Goal: Task Accomplishment & Management: Use online tool/utility

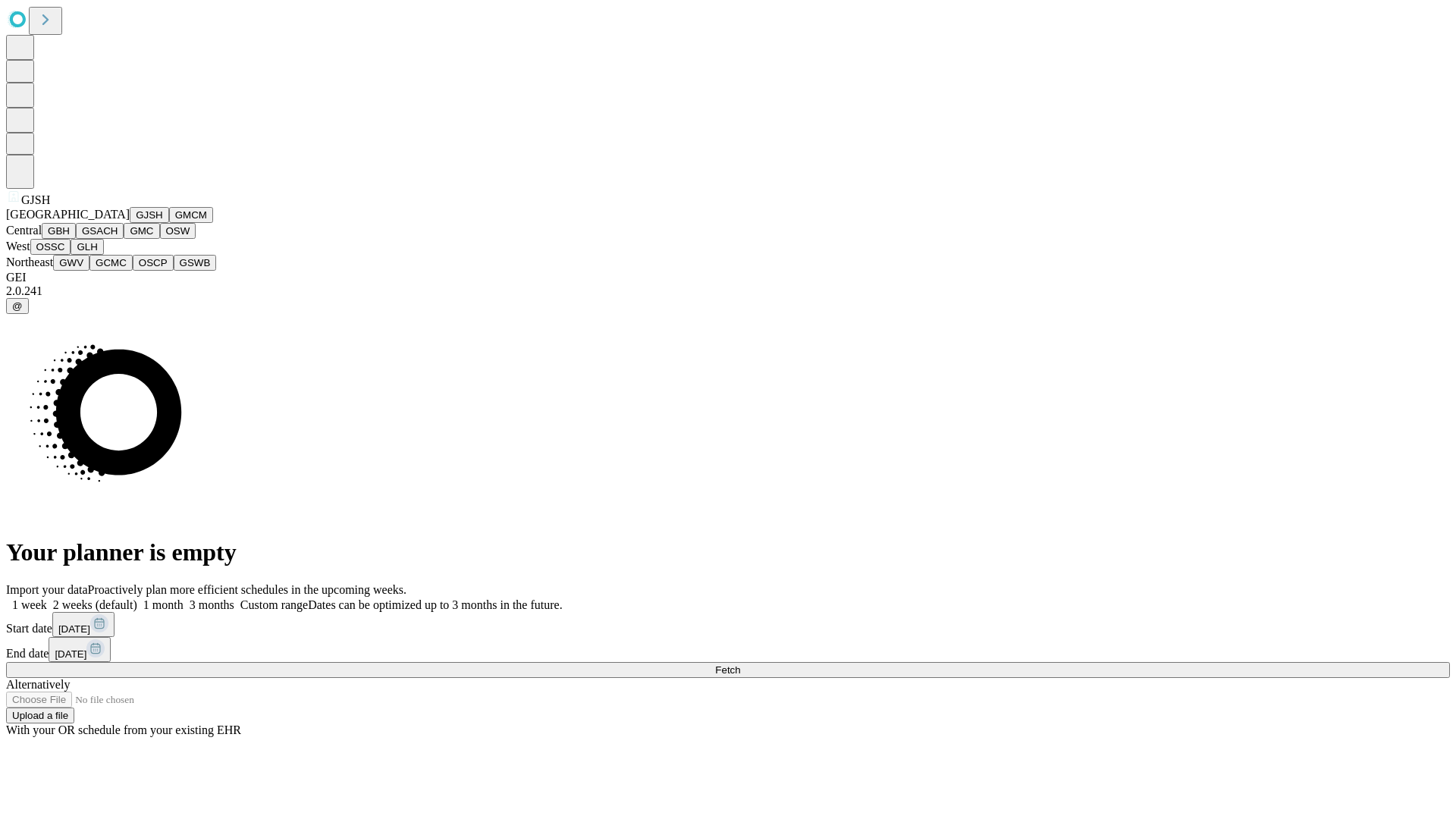
click at [130, 223] on button "GJSH" at bounding box center [150, 215] width 39 height 16
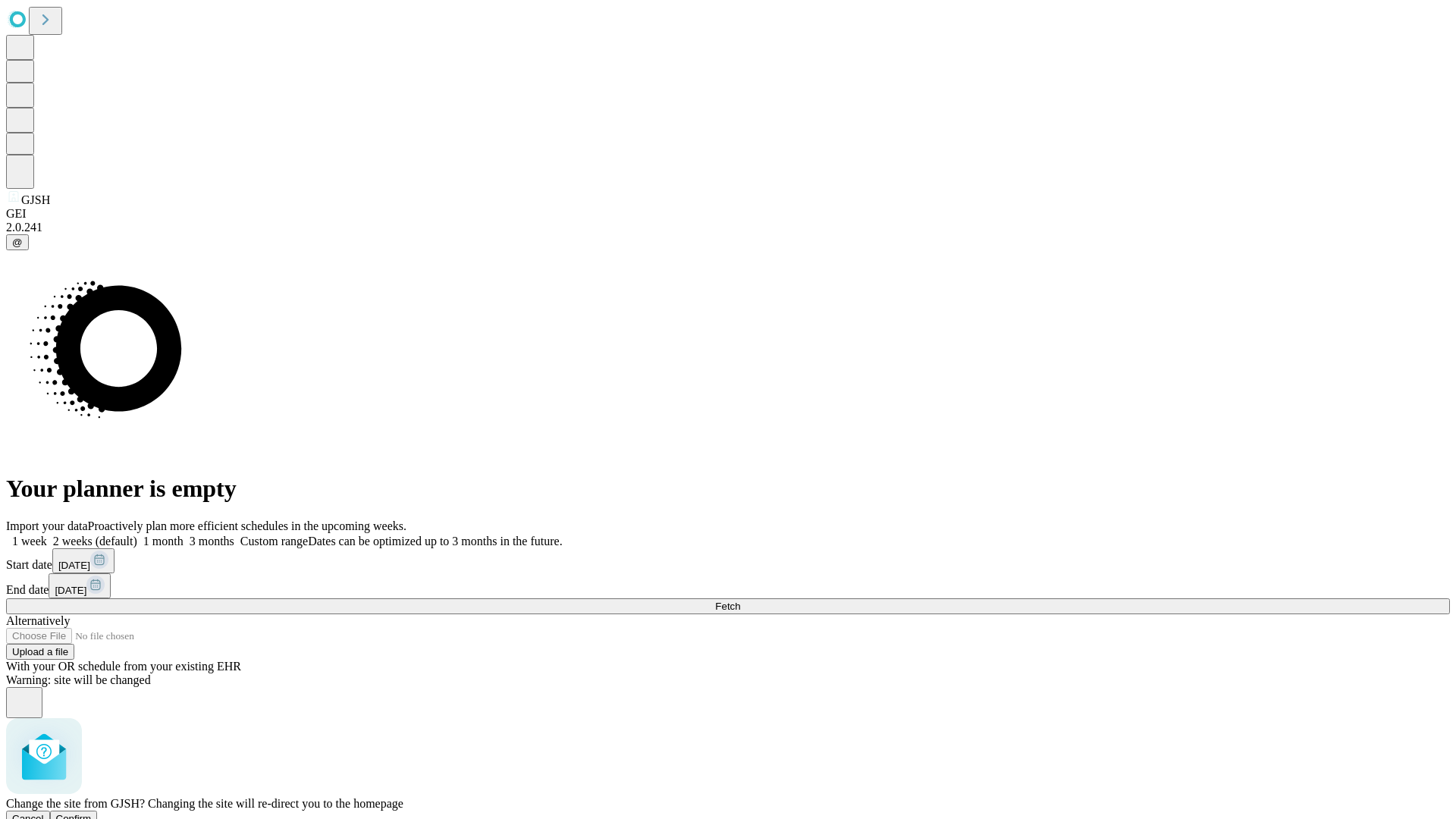
click at [91, 813] on span "Confirm" at bounding box center [73, 818] width 35 height 11
click at [137, 534] on label "2 weeks (default)" at bounding box center [92, 541] width 90 height 13
click at [740, 601] on span "Fetch" at bounding box center [728, 606] width 25 height 11
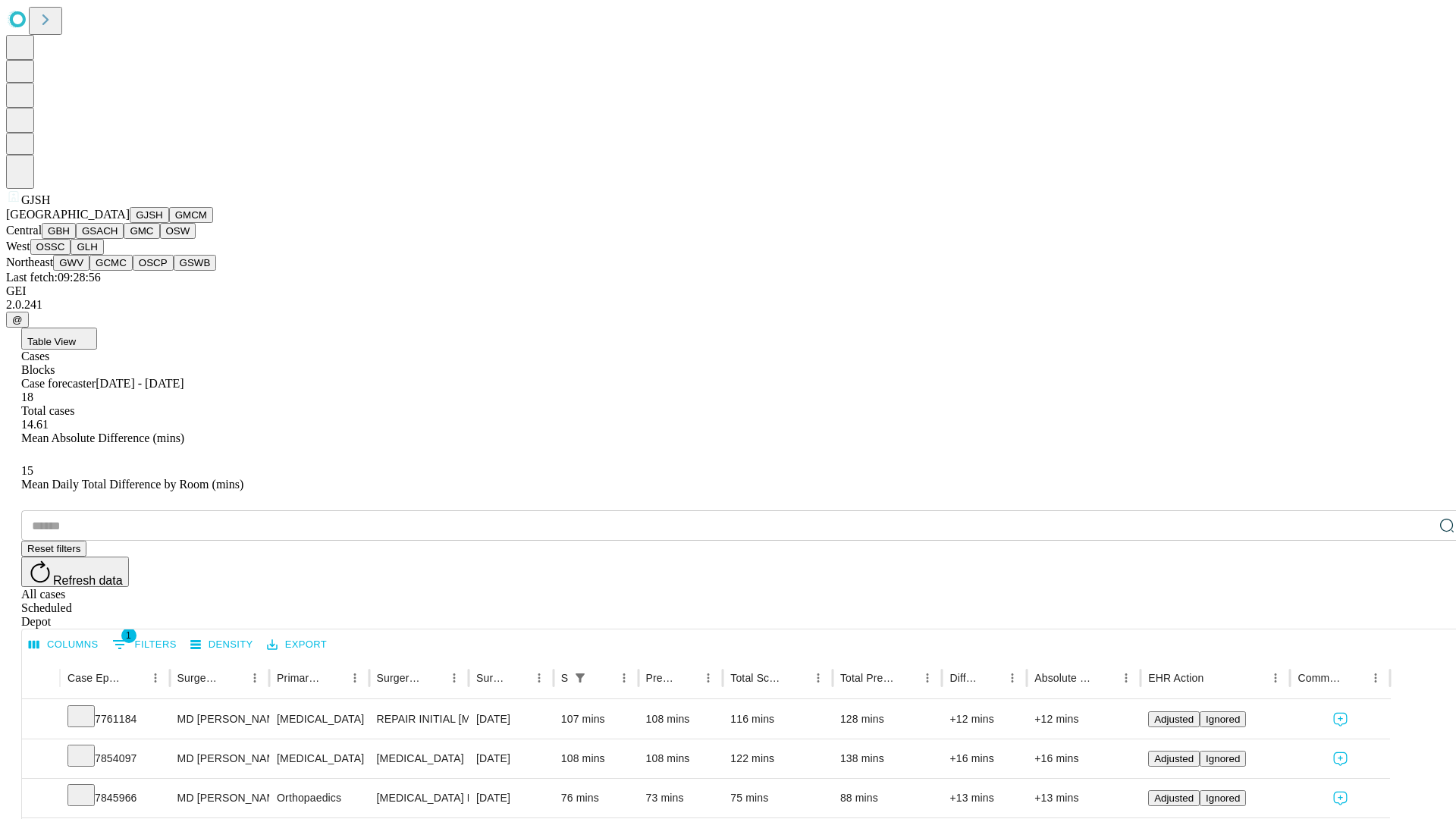
click at [169, 223] on button "GMCM" at bounding box center [192, 215] width 44 height 16
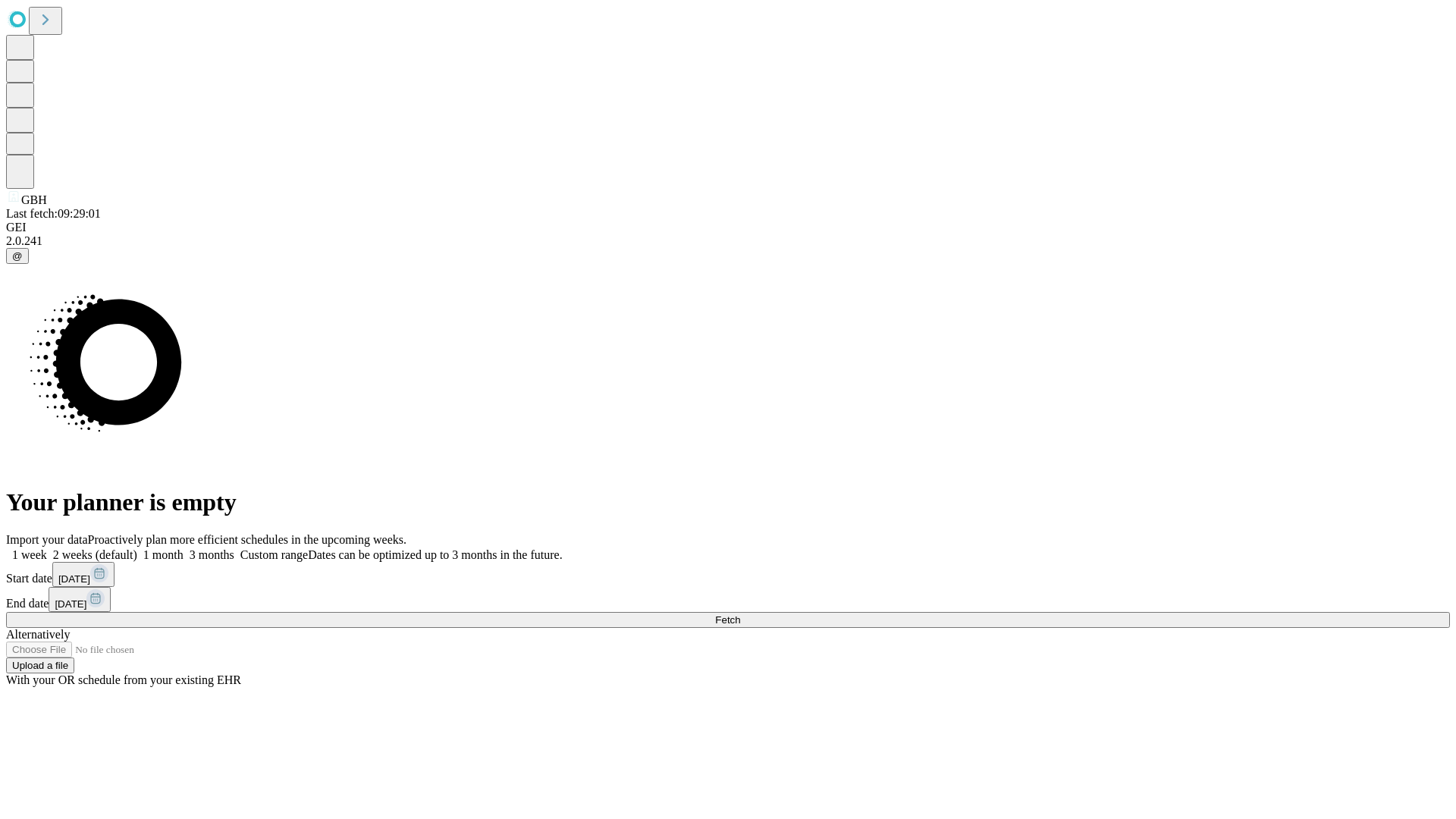
click at [137, 549] on label "2 weeks (default)" at bounding box center [92, 555] width 90 height 13
click at [740, 614] on span "Fetch" at bounding box center [728, 620] width 25 height 11
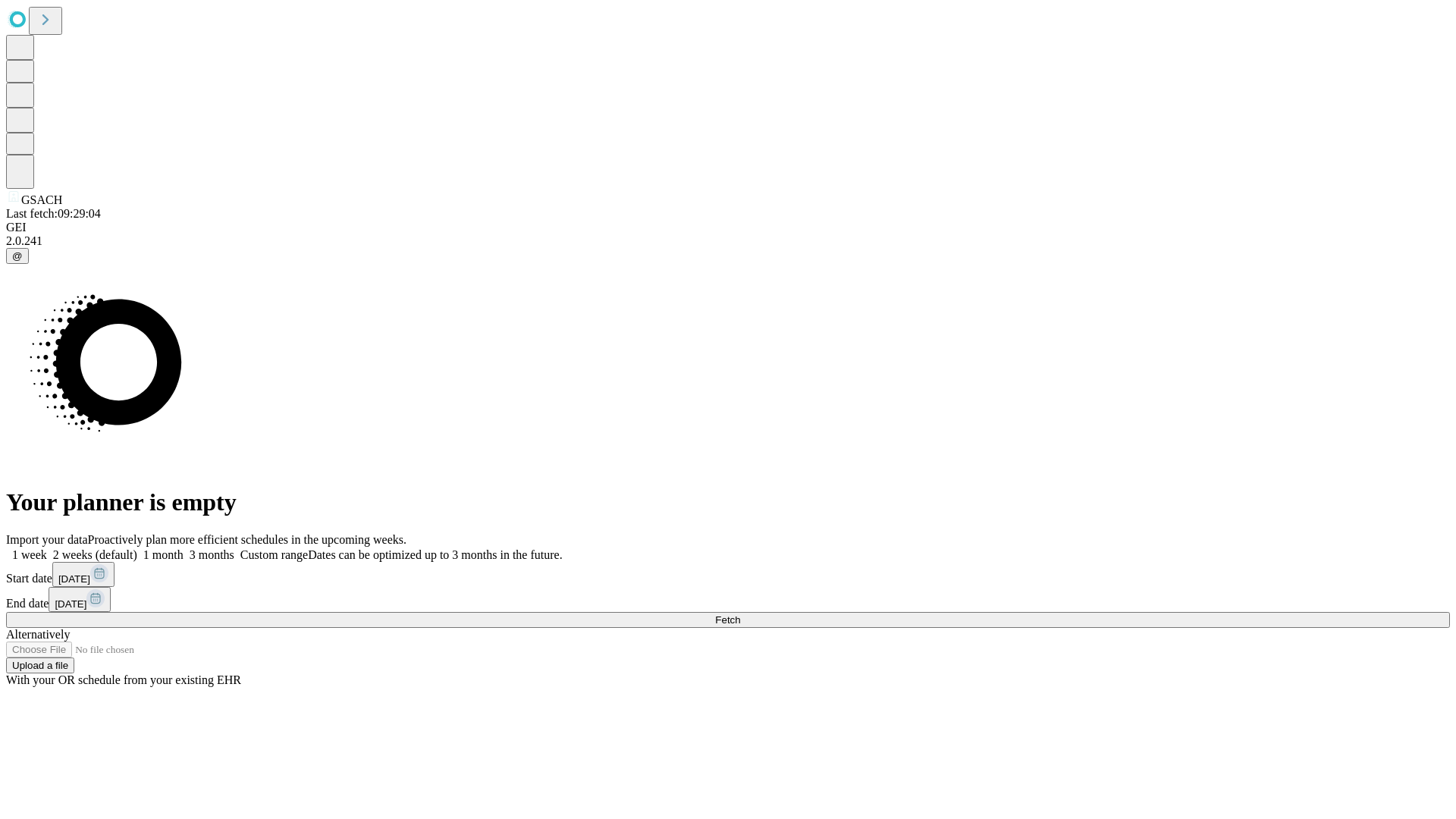
click at [137, 549] on label "2 weeks (default)" at bounding box center [92, 555] width 90 height 13
click at [740, 614] on span "Fetch" at bounding box center [728, 620] width 25 height 11
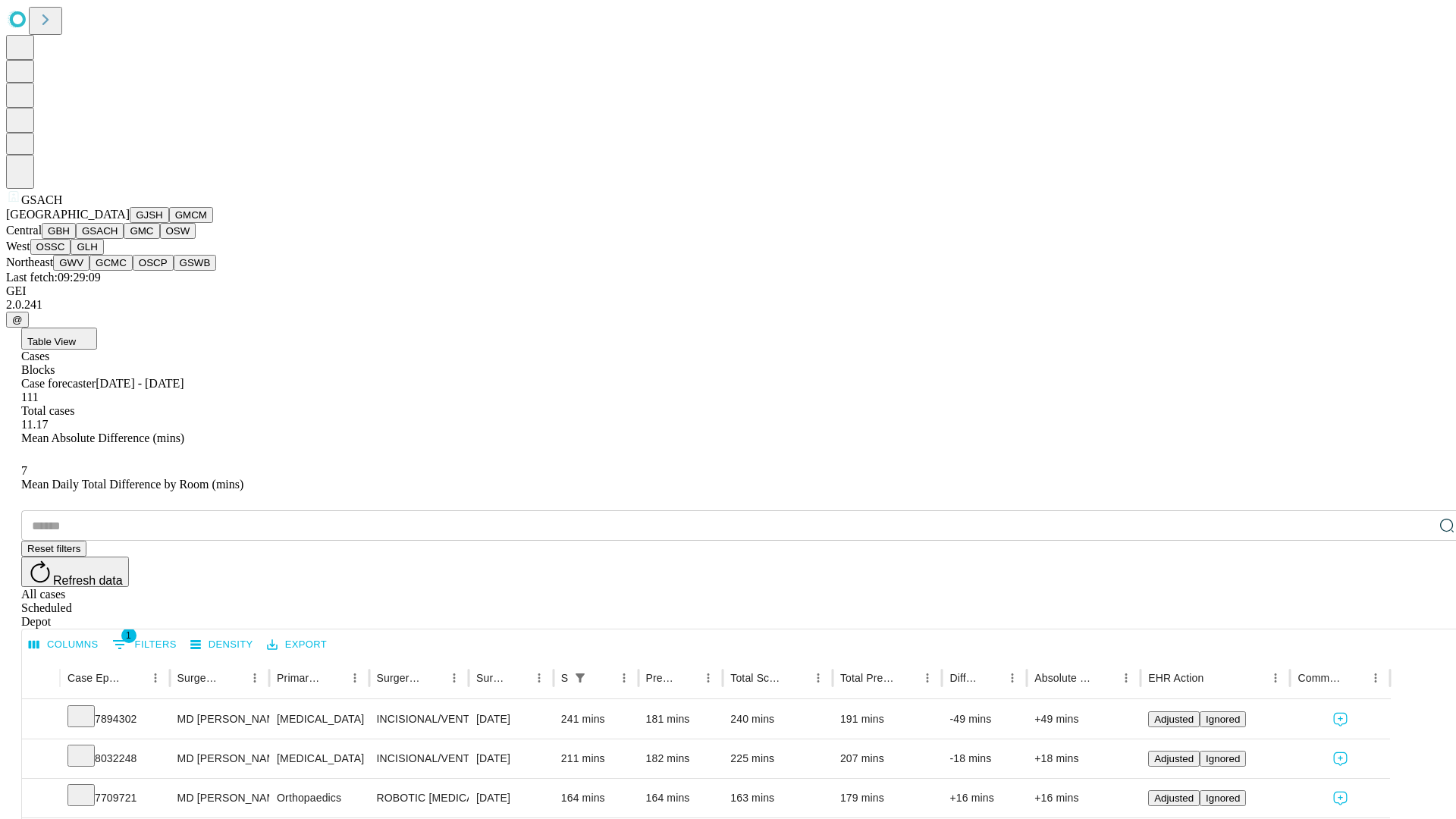
click at [124, 239] on button "GMC" at bounding box center [141, 231] width 35 height 16
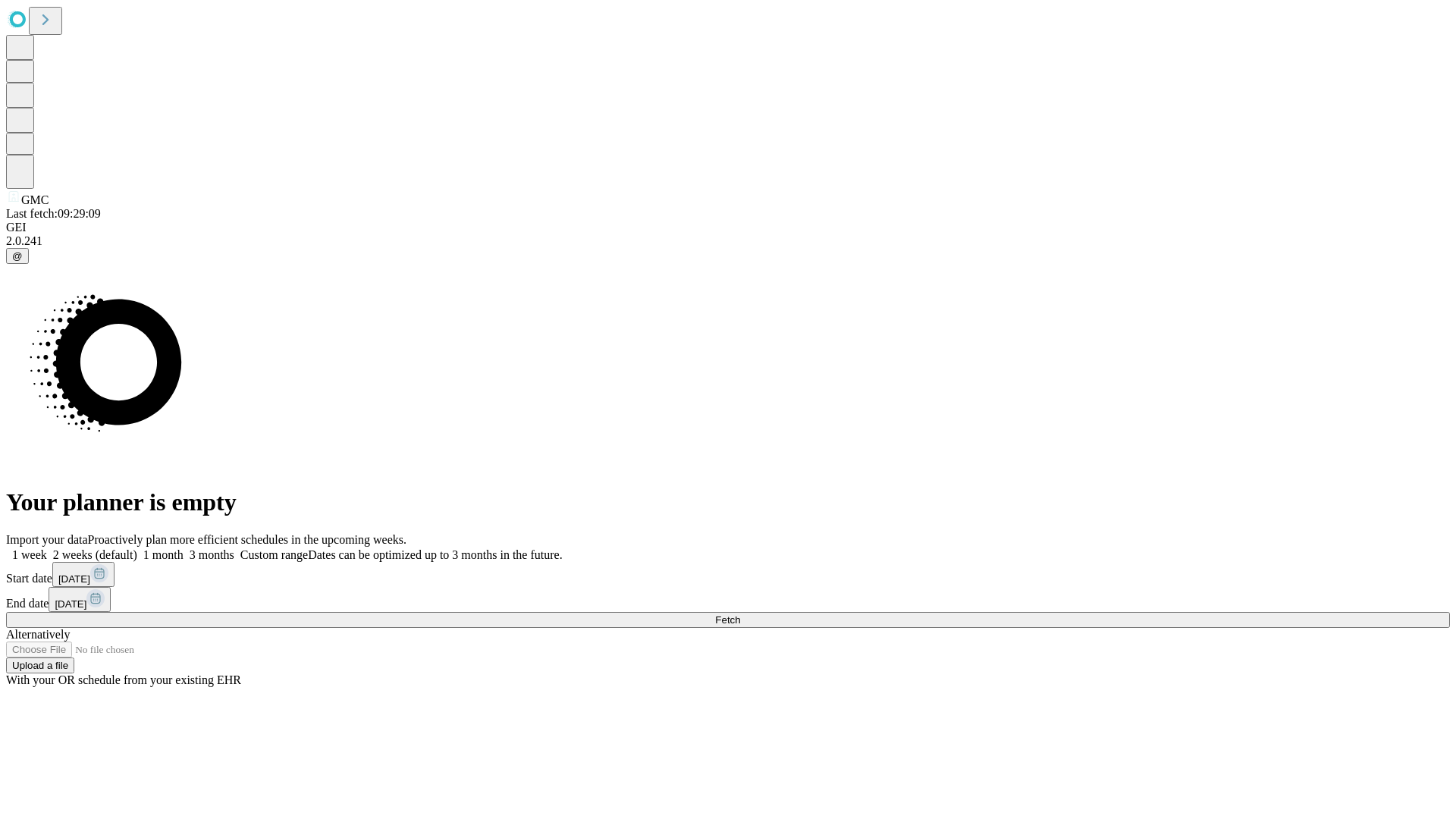
click at [137, 549] on label "2 weeks (default)" at bounding box center [92, 555] width 90 height 13
click at [740, 614] on span "Fetch" at bounding box center [728, 620] width 25 height 11
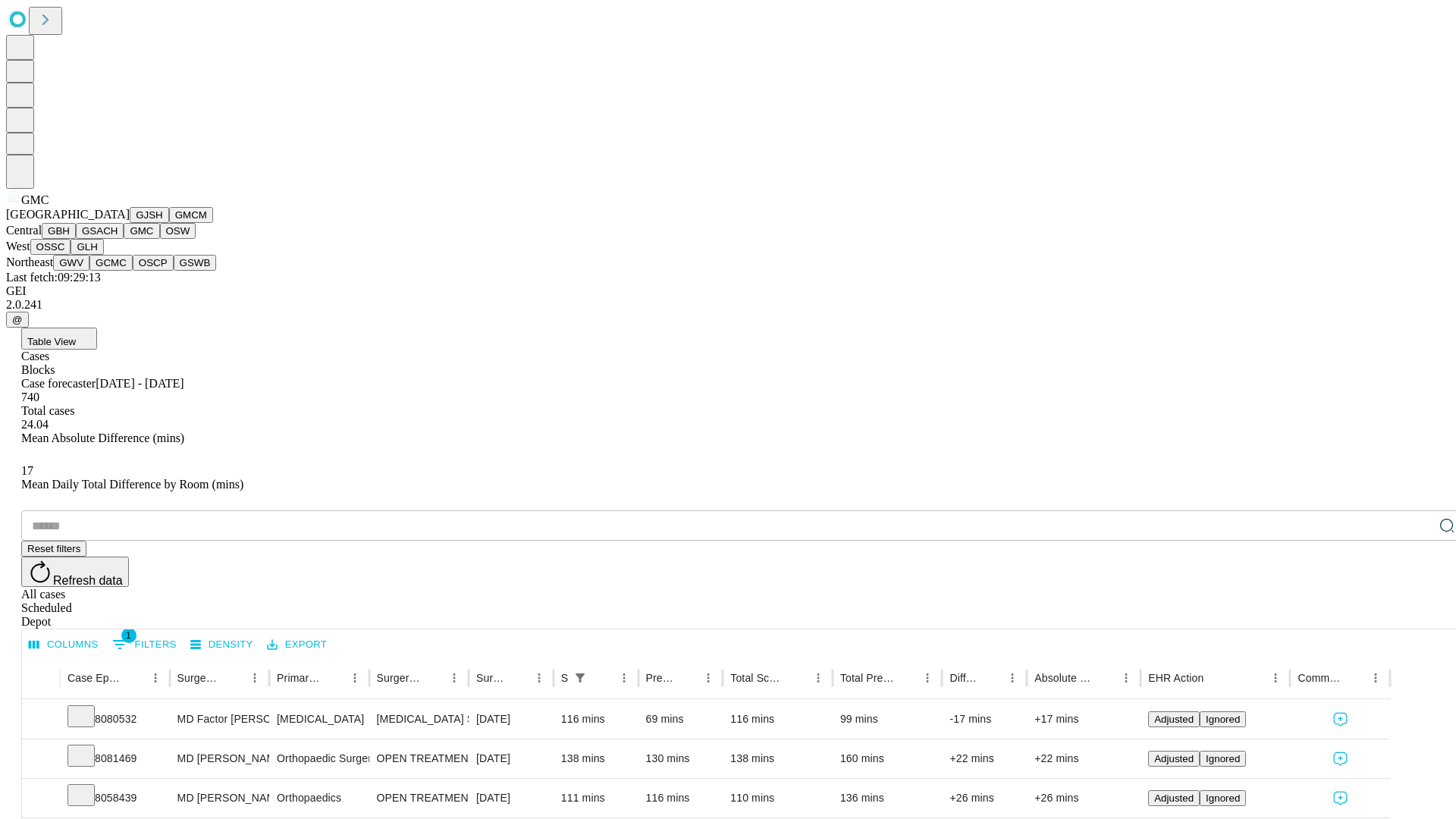
click at [160, 239] on button "OSW" at bounding box center [178, 231] width 36 height 16
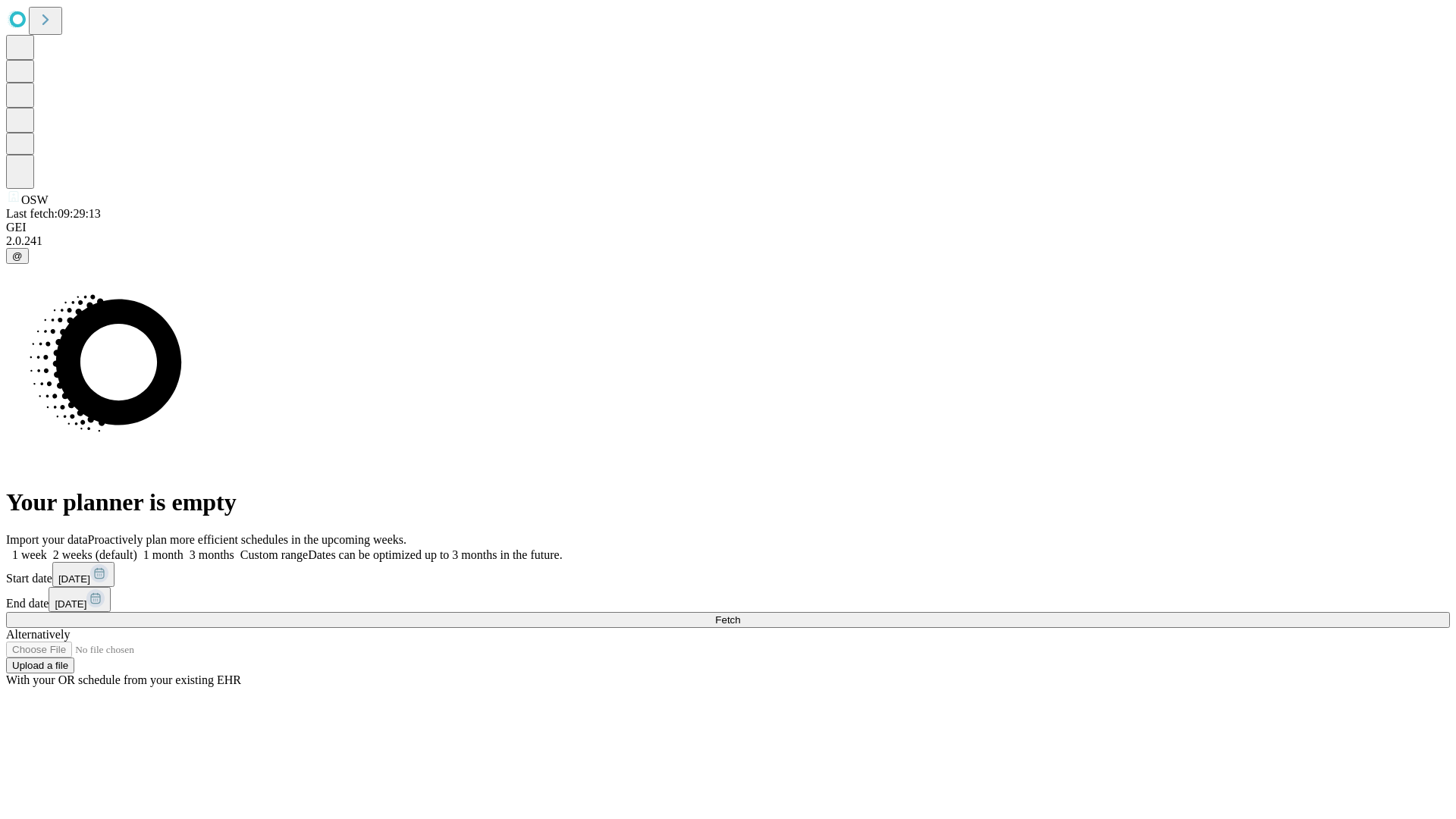
click at [137, 549] on label "2 weeks (default)" at bounding box center [92, 555] width 90 height 13
click at [740, 614] on span "Fetch" at bounding box center [728, 620] width 25 height 11
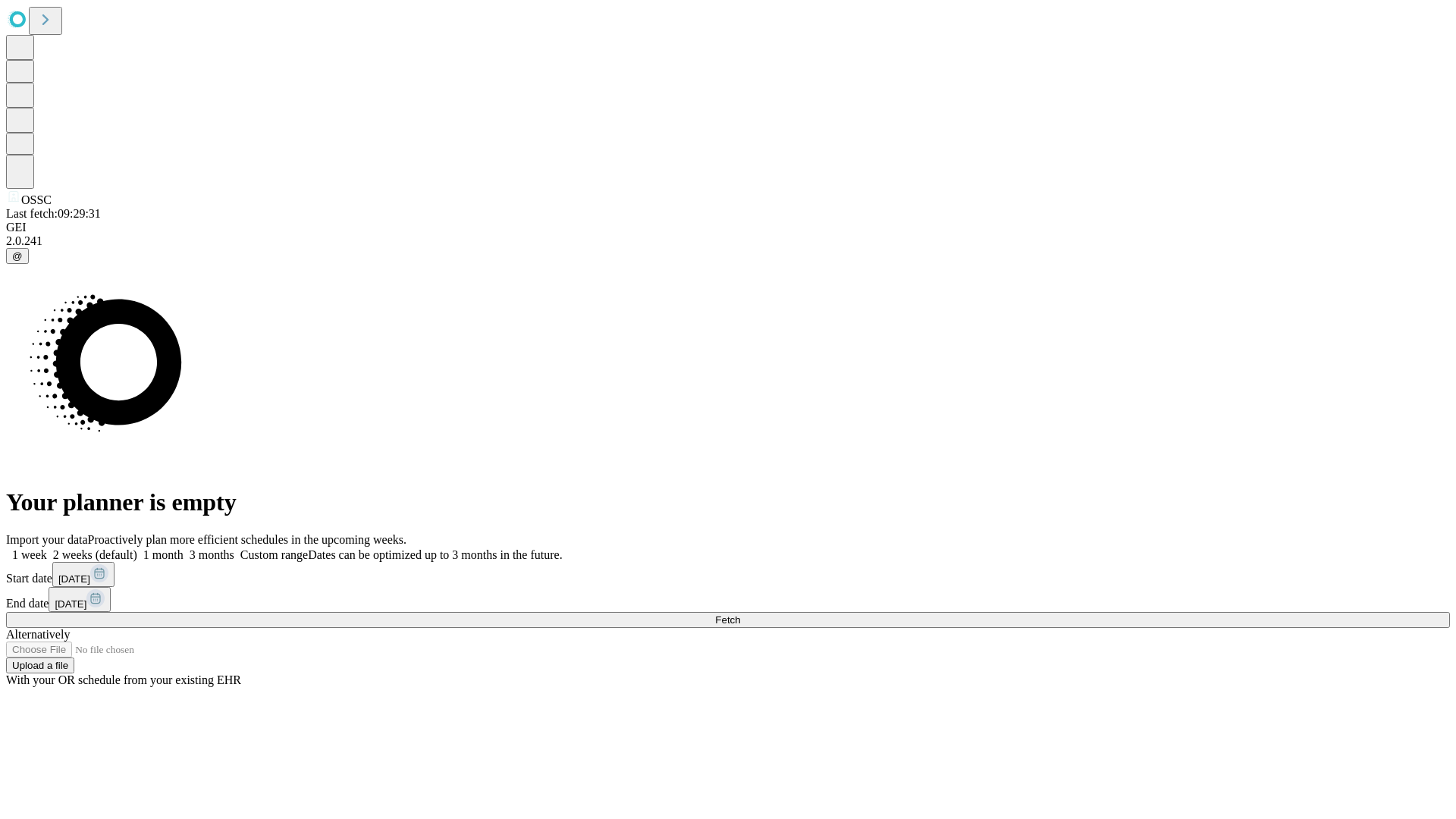
click at [137, 549] on label "2 weeks (default)" at bounding box center [92, 555] width 90 height 13
click at [740, 614] on span "Fetch" at bounding box center [728, 620] width 25 height 11
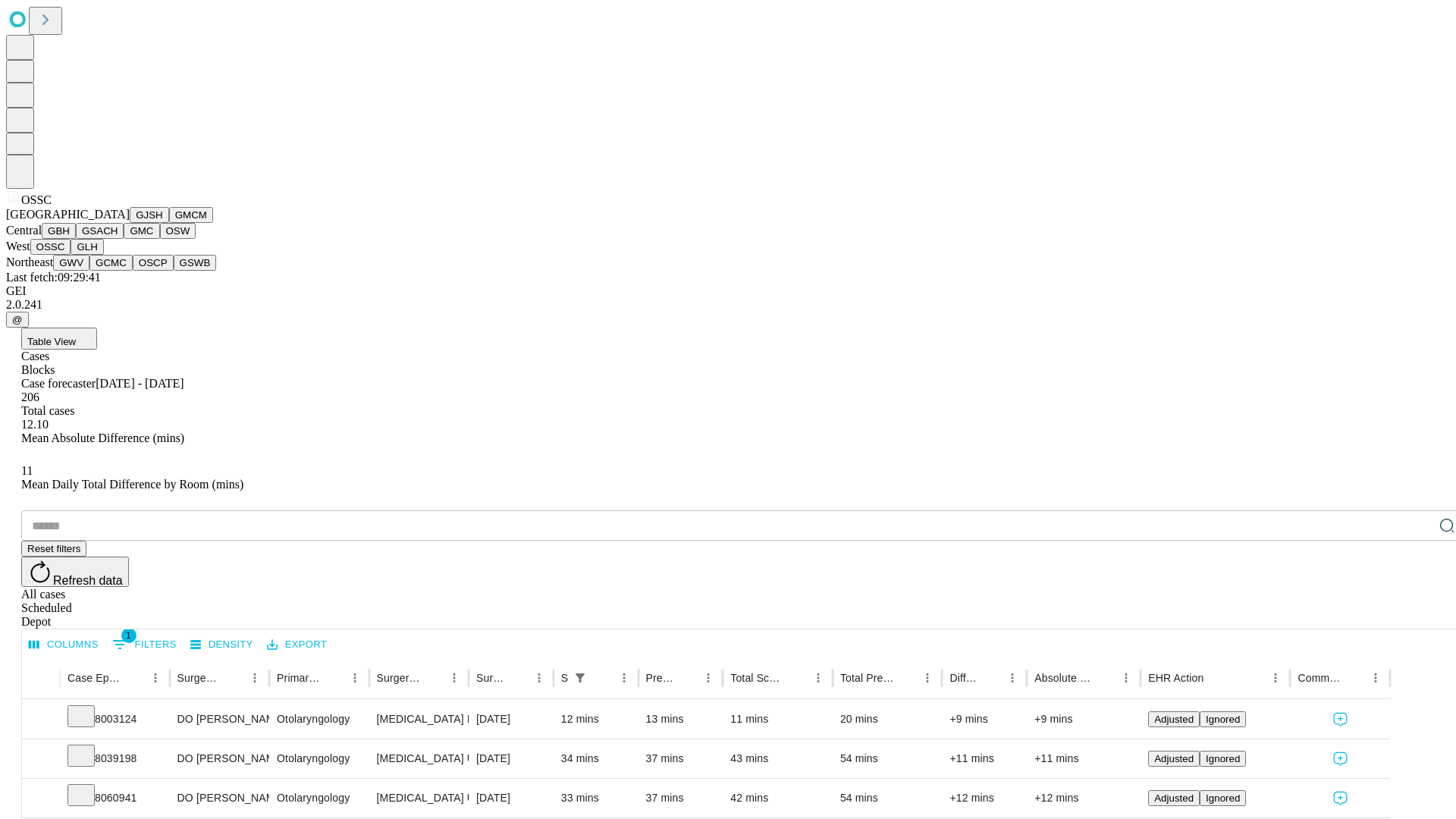
click at [103, 255] on button "GLH" at bounding box center [86, 247] width 32 height 16
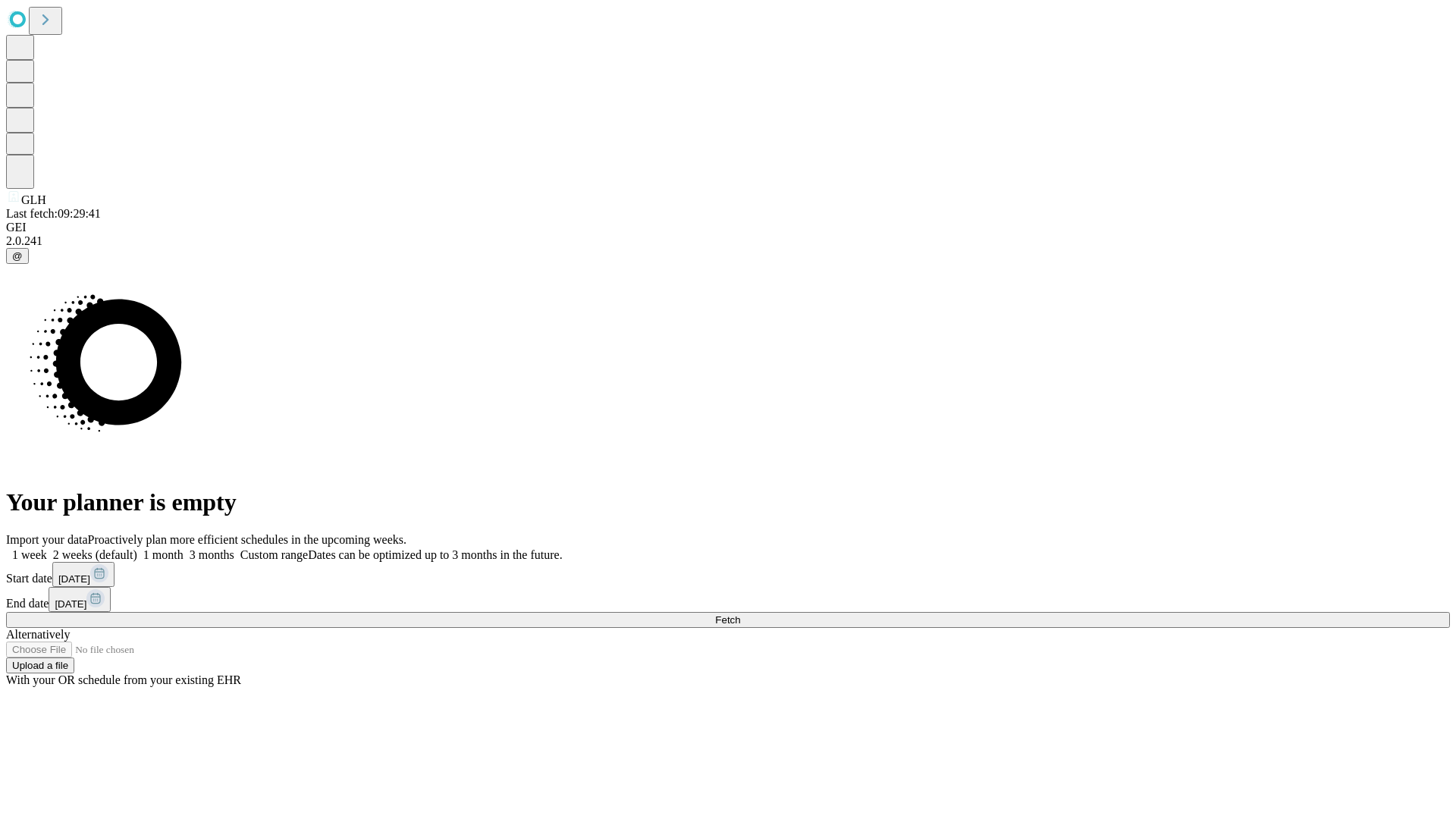
click at [137, 549] on label "2 weeks (default)" at bounding box center [92, 555] width 90 height 13
click at [740, 614] on span "Fetch" at bounding box center [728, 620] width 25 height 11
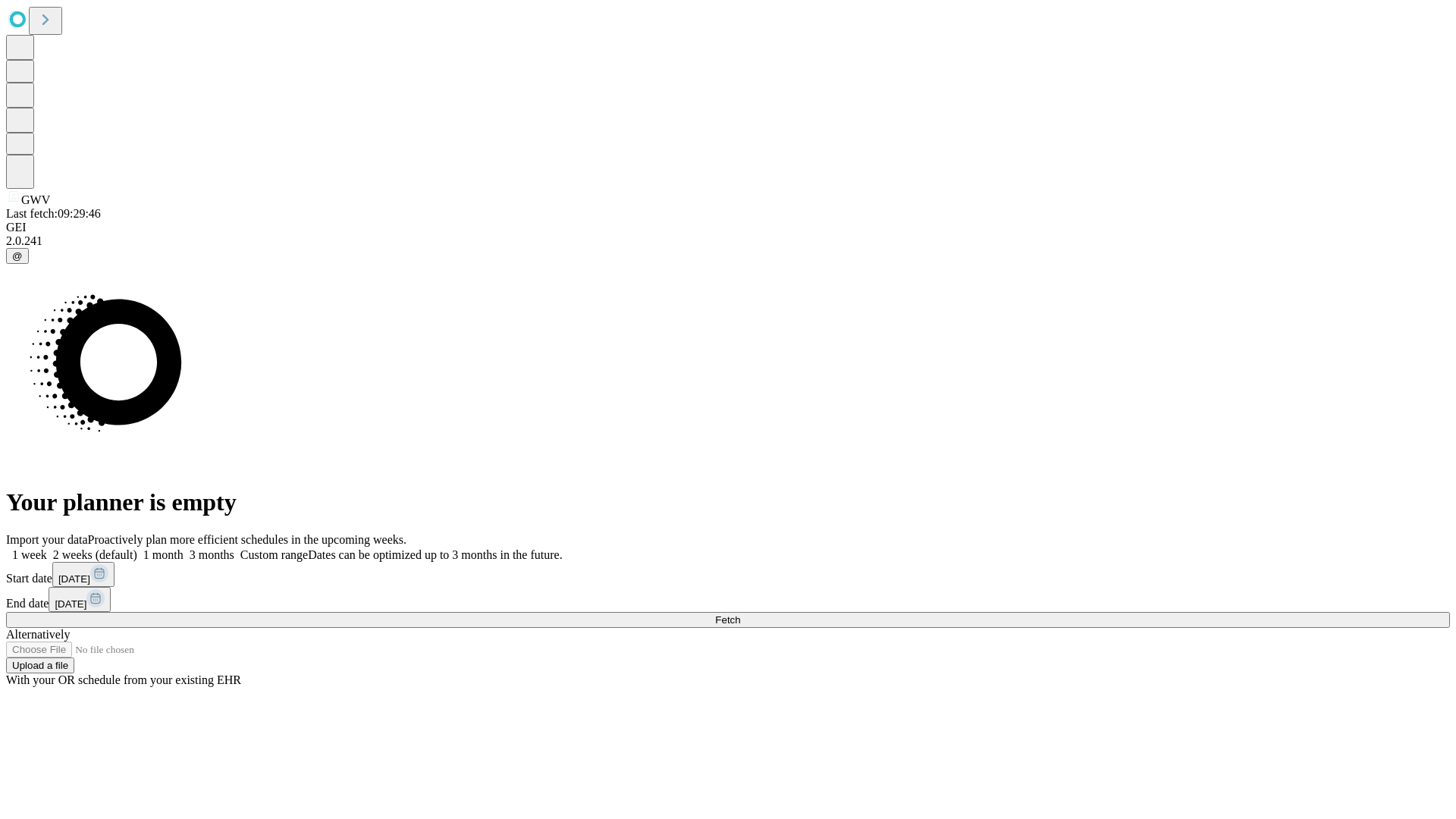
click at [137, 549] on label "2 weeks (default)" at bounding box center [92, 555] width 90 height 13
click at [740, 614] on span "Fetch" at bounding box center [728, 620] width 25 height 11
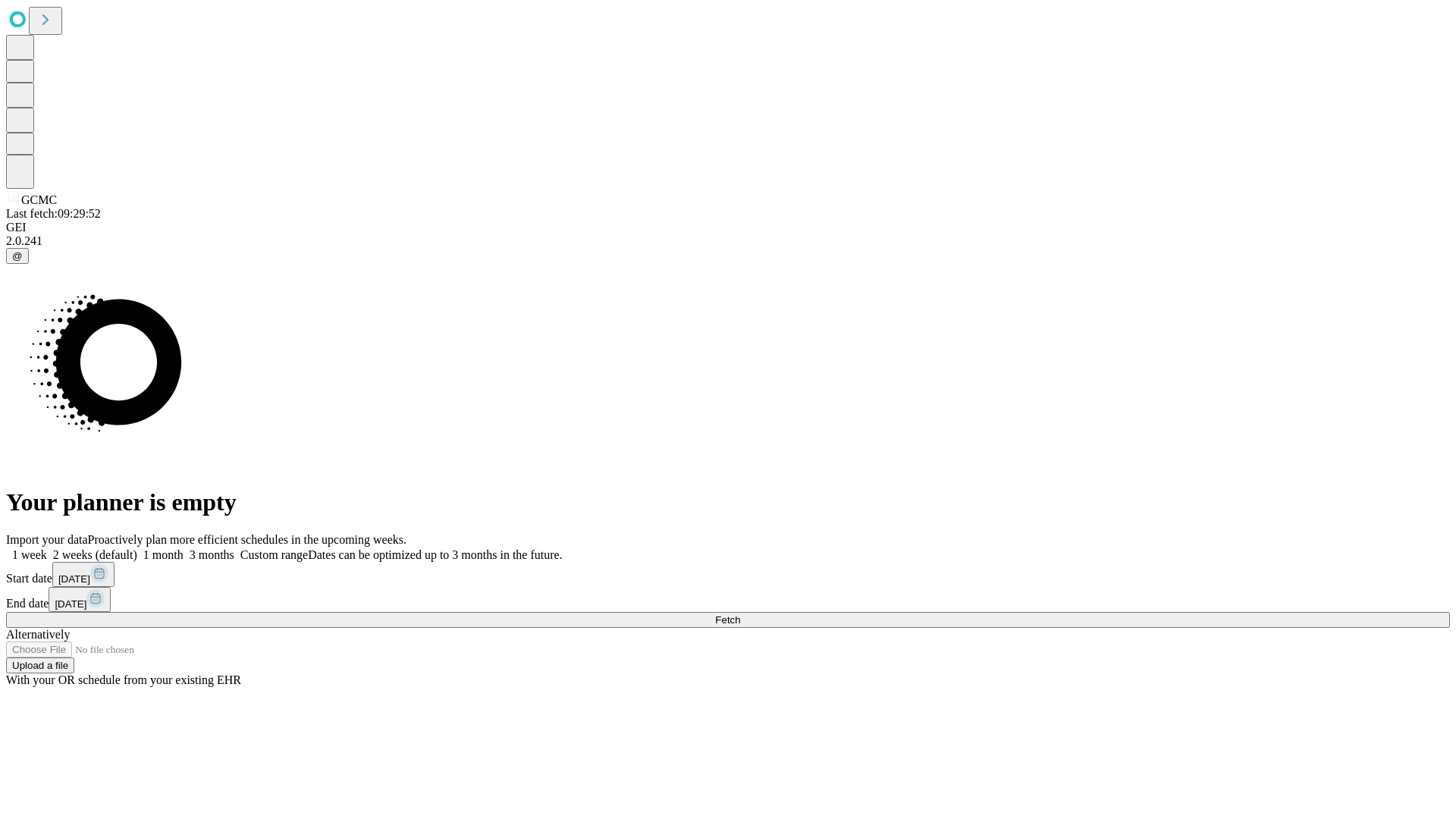
click at [740, 614] on span "Fetch" at bounding box center [728, 620] width 25 height 11
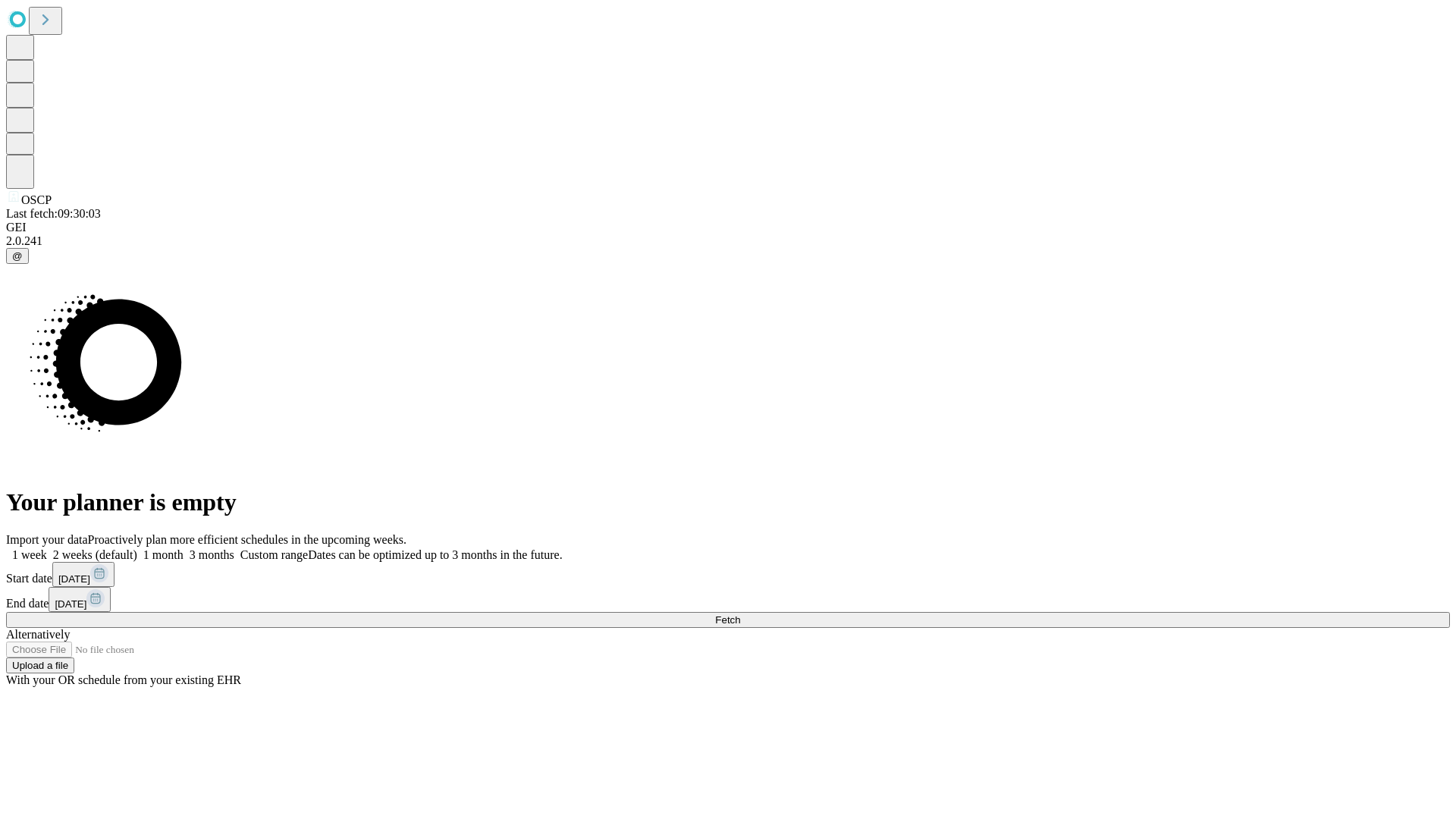
click at [137, 549] on label "2 weeks (default)" at bounding box center [92, 555] width 90 height 13
click at [740, 614] on span "Fetch" at bounding box center [728, 620] width 25 height 11
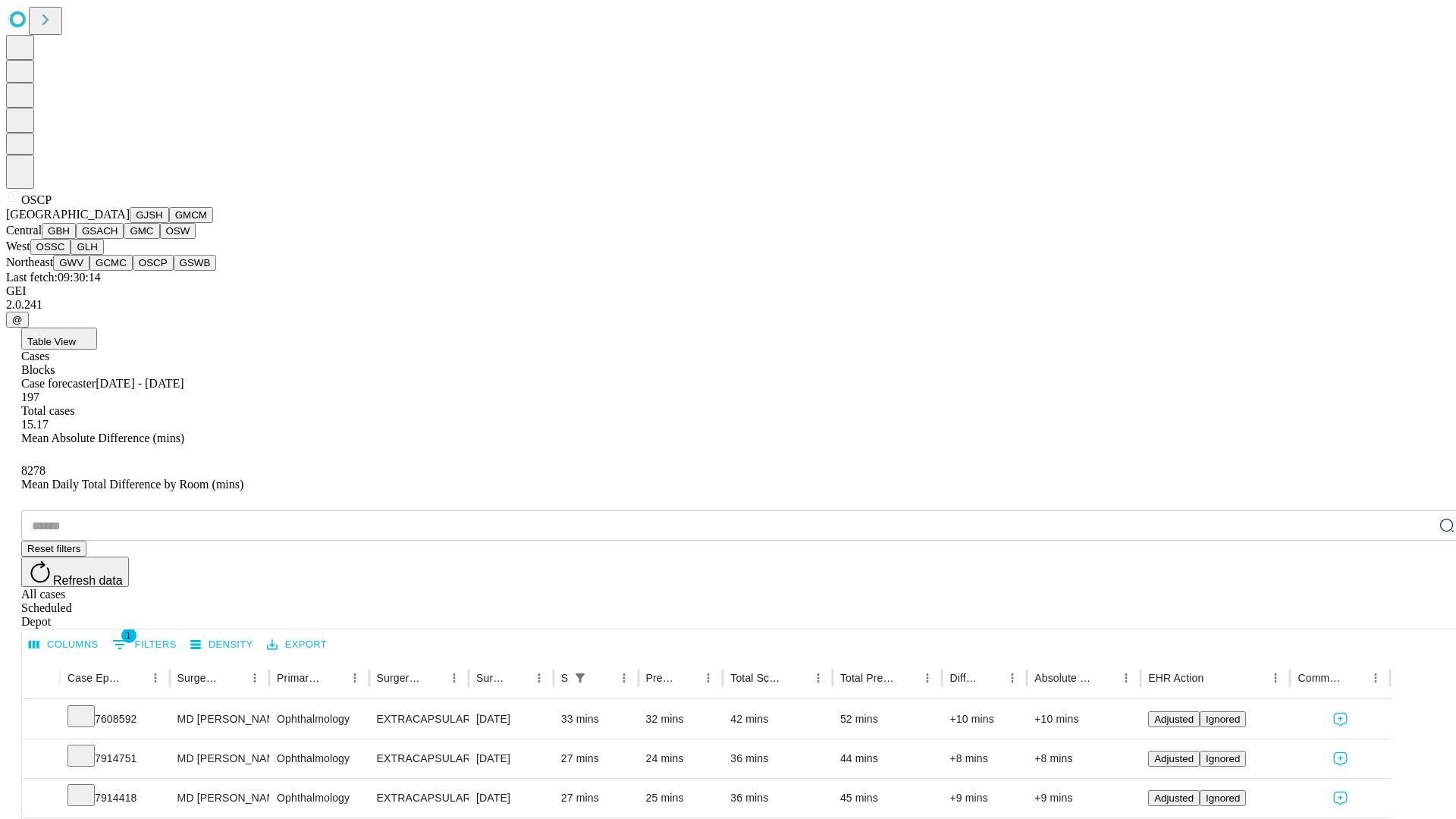
click at [173, 270] on button "GSWB" at bounding box center [195, 262] width 43 height 16
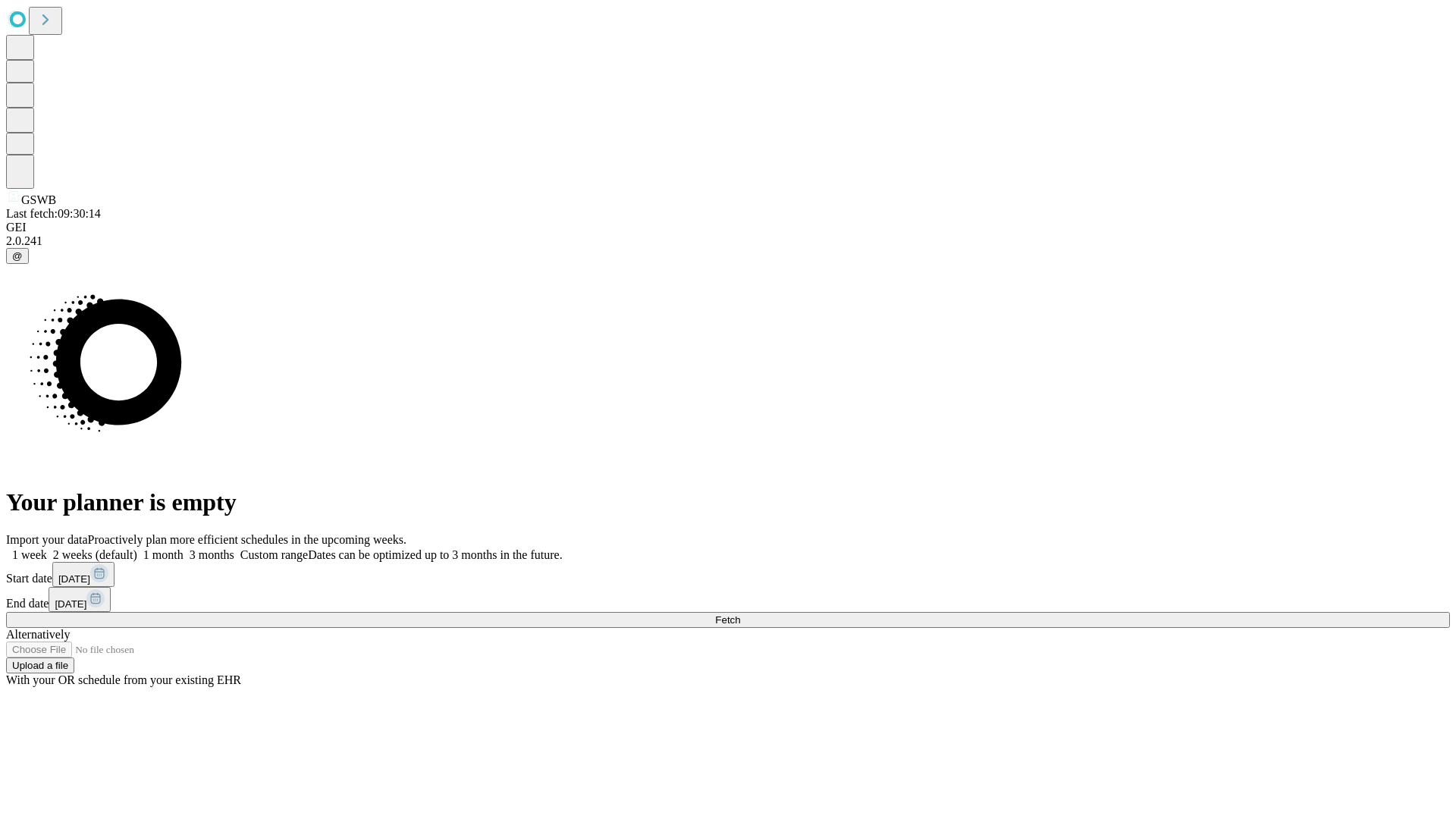
click at [137, 549] on label "2 weeks (default)" at bounding box center [92, 555] width 90 height 13
click at [740, 614] on span "Fetch" at bounding box center [728, 620] width 25 height 11
